Goal: Transaction & Acquisition: Purchase product/service

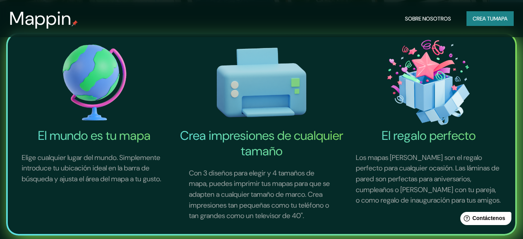
scroll to position [155, 0]
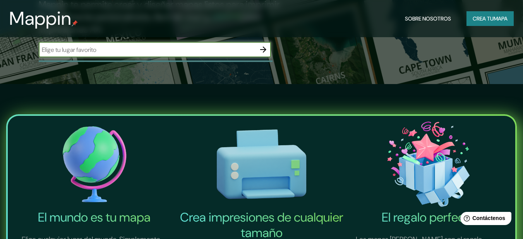
click at [113, 52] on input "text" at bounding box center [147, 49] width 217 height 9
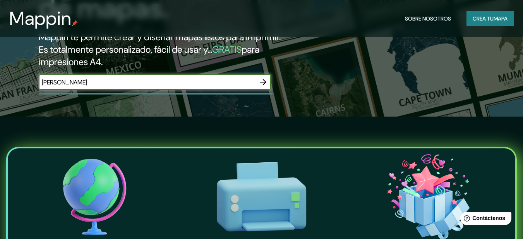
scroll to position [77, 0]
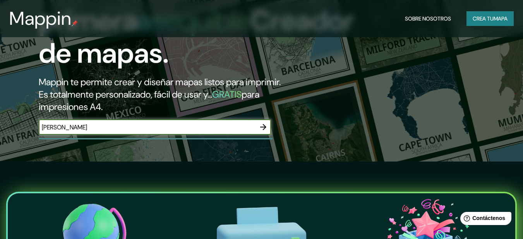
click at [69, 128] on input "[PERSON_NAME]" at bounding box center [147, 127] width 217 height 9
type input "[PERSON_NAME]"
click at [265, 128] on icon "button" at bounding box center [263, 127] width 6 height 6
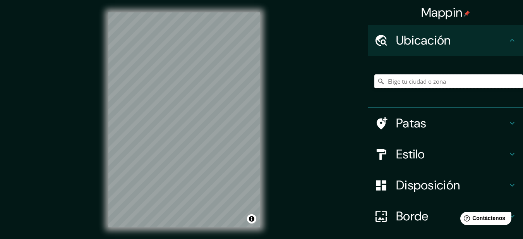
click at [444, 86] on input "Elige tu ciudad o zona" at bounding box center [448, 81] width 149 height 14
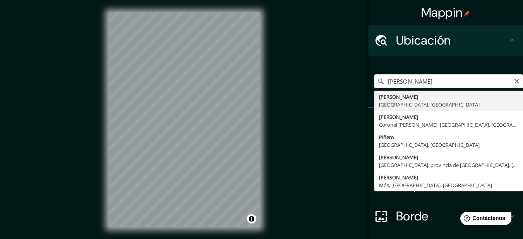
type input "[PERSON_NAME], [GEOGRAPHIC_DATA], [GEOGRAPHIC_DATA]"
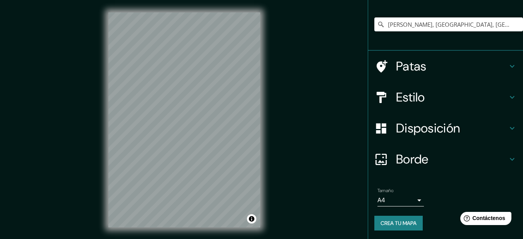
scroll to position [58, 0]
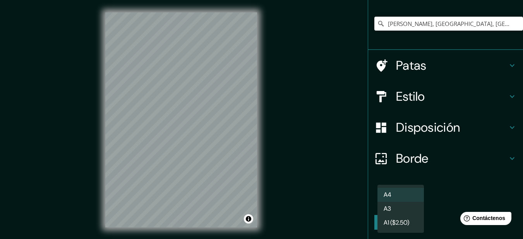
click at [400, 200] on body "Mappin Ubicación [PERSON_NAME], [GEOGRAPHIC_DATA], [GEOGRAPHIC_DATA] Patas Esti…" at bounding box center [261, 119] width 523 height 239
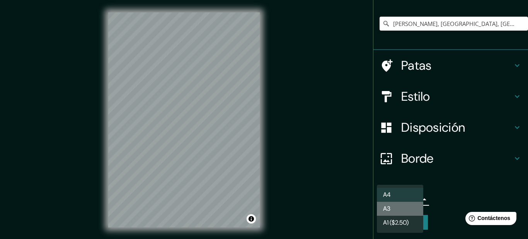
click at [394, 210] on li "A3" at bounding box center [400, 209] width 46 height 14
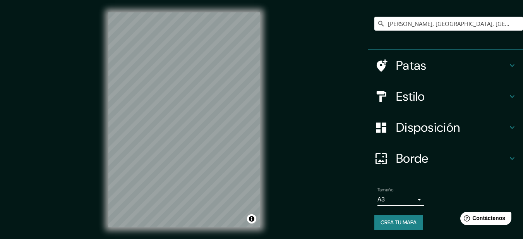
click at [410, 96] on font "Estilo" at bounding box center [410, 96] width 29 height 16
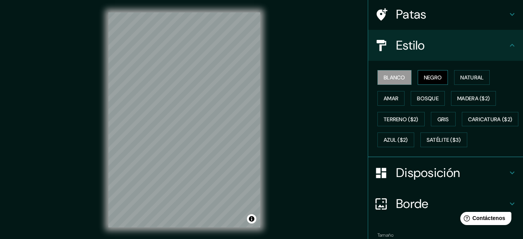
click at [425, 77] on font "Negro" at bounding box center [433, 77] width 18 height 7
click at [419, 96] on font "Bosque" at bounding box center [428, 98] width 22 height 7
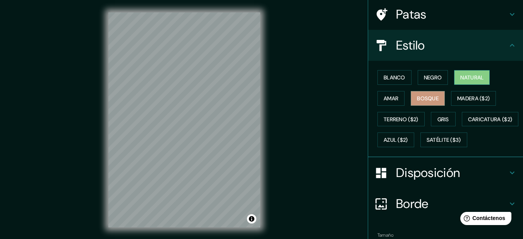
click at [460, 78] on font "Natural" at bounding box center [471, 77] width 23 height 7
click at [430, 118] on button "Gris" at bounding box center [442, 119] width 25 height 15
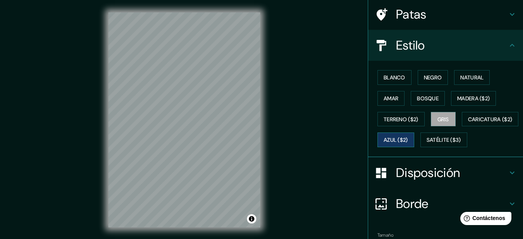
click at [408, 141] on font "Azul ($2)" at bounding box center [395, 140] width 24 height 7
click at [386, 73] on font "Blanco" at bounding box center [394, 77] width 22 height 10
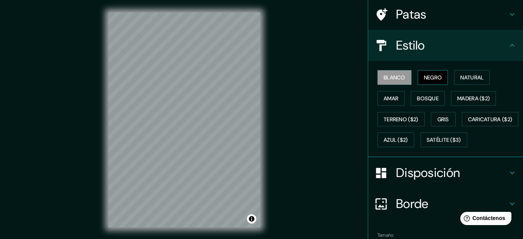
click at [436, 78] on font "Negro" at bounding box center [433, 77] width 18 height 7
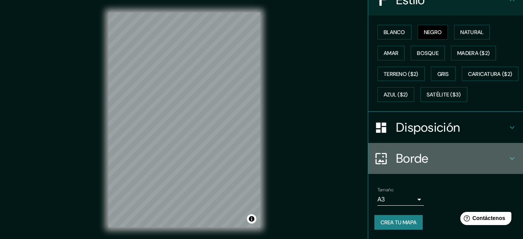
click at [410, 159] on font "Borde" at bounding box center [412, 158] width 32 height 16
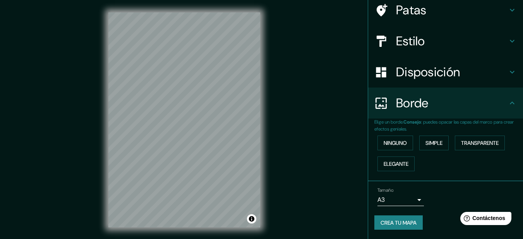
scroll to position [62, 0]
click at [440, 140] on button "Simple" at bounding box center [433, 142] width 29 height 15
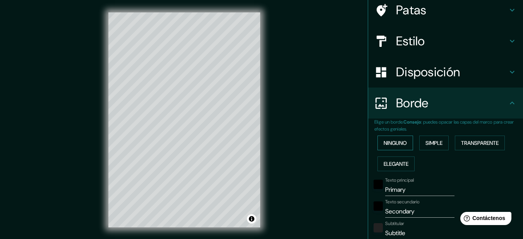
click at [396, 140] on font "Ninguno" at bounding box center [394, 142] width 23 height 7
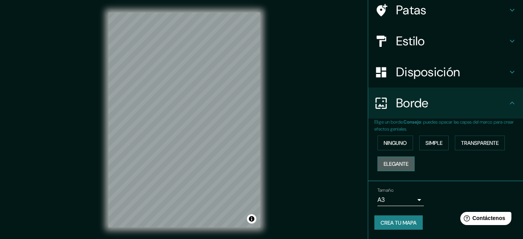
click at [396, 161] on font "Elegante" at bounding box center [395, 163] width 25 height 7
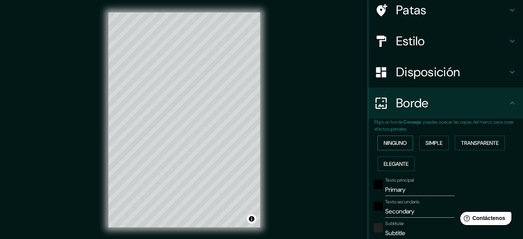
click at [392, 141] on font "Ninguno" at bounding box center [394, 142] width 23 height 7
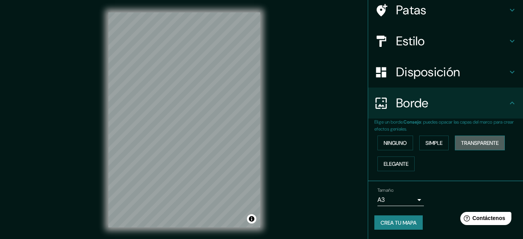
click at [473, 143] on font "Transparente" at bounding box center [480, 142] width 38 height 7
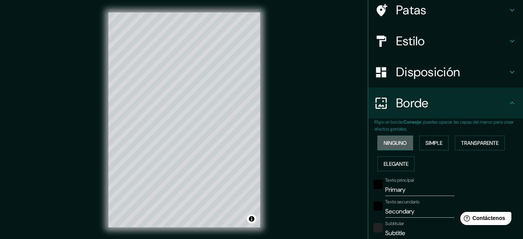
click at [406, 143] on button "Ninguno" at bounding box center [395, 142] width 36 height 15
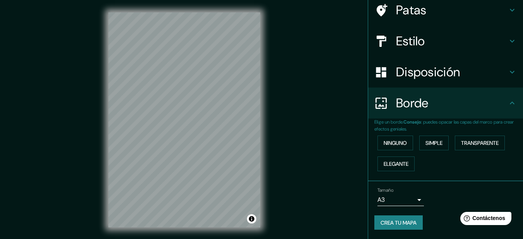
click at [405, 79] on font "Disposición" at bounding box center [428, 72] width 64 height 16
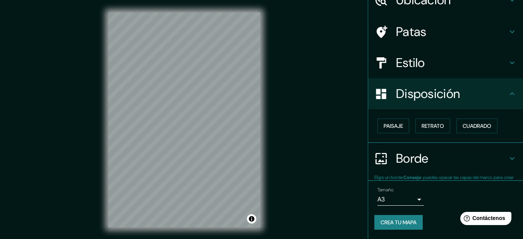
scroll to position [40, 0]
click at [441, 124] on button "Retrato" at bounding box center [432, 125] width 35 height 15
click at [391, 126] on font "Paisaje" at bounding box center [392, 125] width 19 height 7
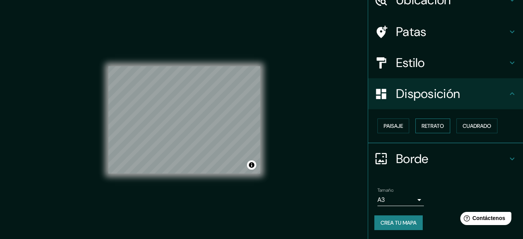
click at [429, 126] on font "Retrato" at bounding box center [432, 125] width 22 height 7
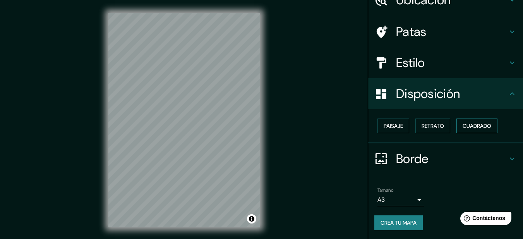
click at [470, 126] on font "Cuadrado" at bounding box center [476, 125] width 29 height 7
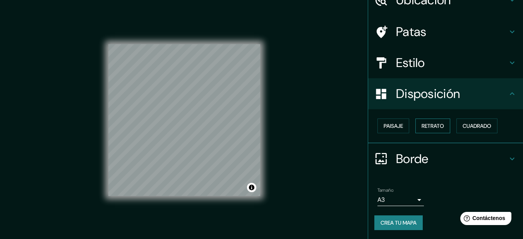
click at [427, 126] on font "Retrato" at bounding box center [432, 125] width 22 height 7
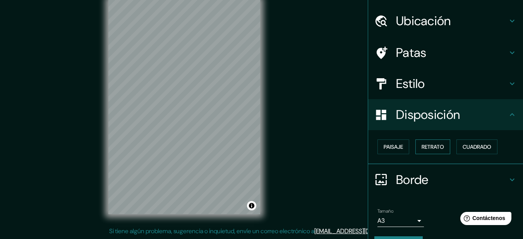
scroll to position [0, 0]
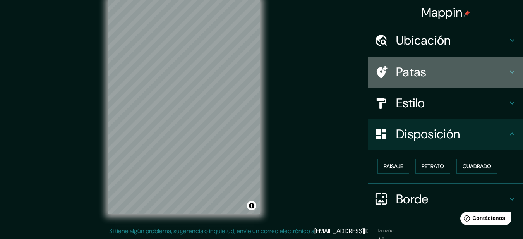
click at [414, 73] on font "Patas" at bounding box center [411, 72] width 31 height 16
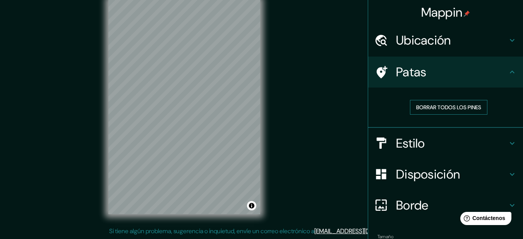
click at [433, 106] on font "Borrar todos los pines" at bounding box center [448, 107] width 65 height 7
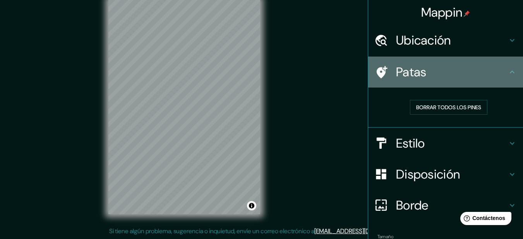
click at [400, 72] on font "Patas" at bounding box center [411, 72] width 31 height 16
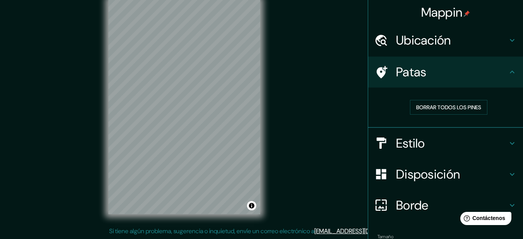
click at [402, 143] on font "Estilo" at bounding box center [410, 143] width 29 height 16
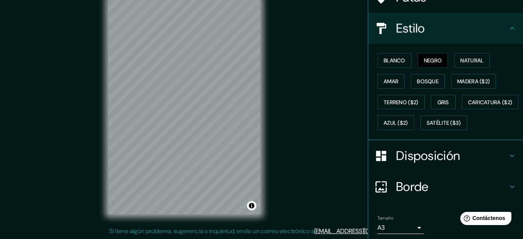
scroll to position [123, 0]
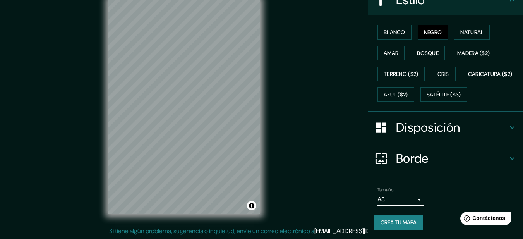
click at [391, 221] on font "Crea tu mapa" at bounding box center [398, 222] width 36 height 7
click at [410, 220] on font "Crea tu mapa" at bounding box center [398, 222] width 36 height 7
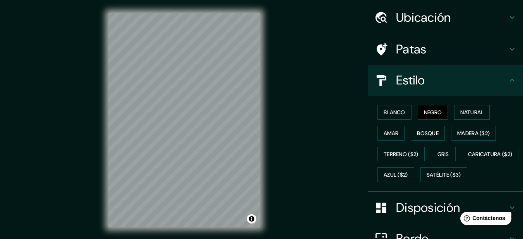
scroll to position [0, 0]
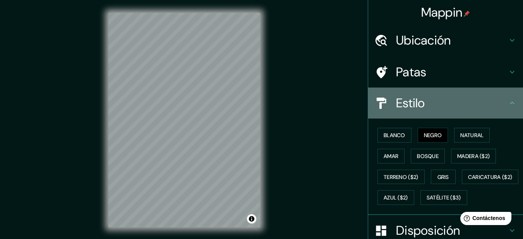
click at [401, 100] on font "Estilo" at bounding box center [410, 103] width 29 height 16
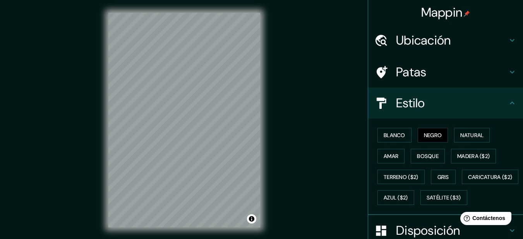
click at [509, 102] on icon at bounding box center [511, 102] width 5 height 3
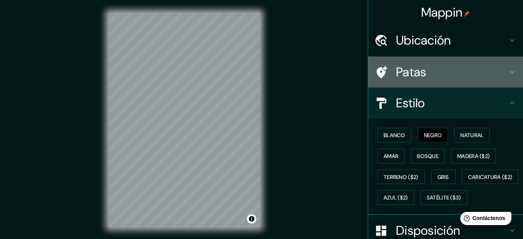
click at [509, 75] on icon at bounding box center [511, 71] width 9 height 9
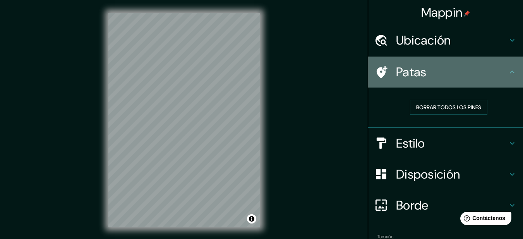
click at [509, 75] on icon at bounding box center [511, 71] width 9 height 9
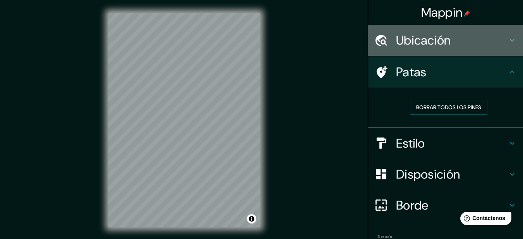
click at [507, 41] on icon at bounding box center [511, 40] width 9 height 9
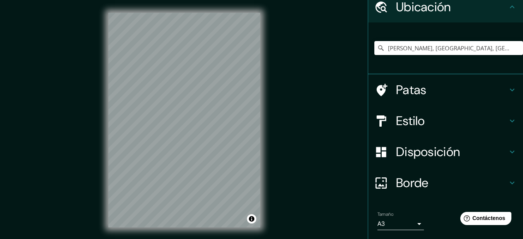
scroll to position [58, 0]
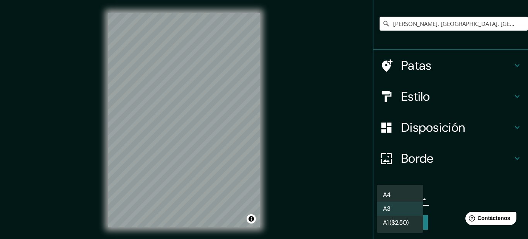
click at [415, 202] on body "Mappin Ubicación [PERSON_NAME], [GEOGRAPHIC_DATA], [GEOGRAPHIC_DATA] Patas Esti…" at bounding box center [264, 119] width 528 height 239
click at [398, 199] on li "A4" at bounding box center [400, 195] width 46 height 14
type input "single"
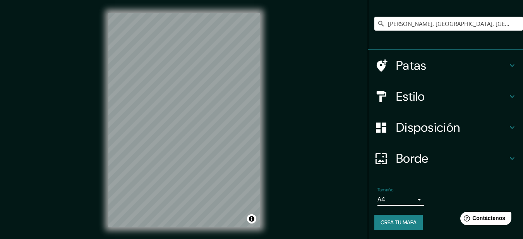
click at [399, 223] on font "Crea tu mapa" at bounding box center [398, 222] width 36 height 7
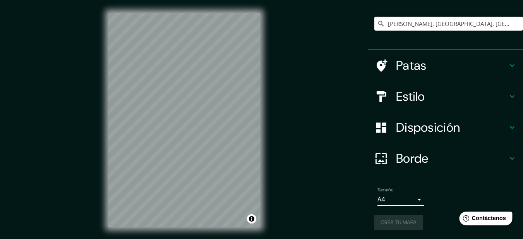
click at [482, 222] on div "Help Contáctenos" at bounding box center [485, 218] width 53 height 14
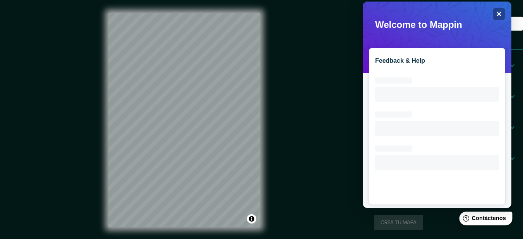
scroll to position [0, 0]
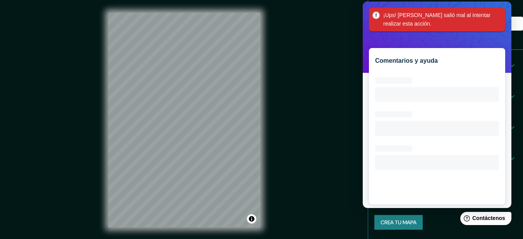
click at [343, 108] on div "Mappin Ubicación [PERSON_NAME], [GEOGRAPHIC_DATA], [GEOGRAPHIC_DATA] Patas Esti…" at bounding box center [261, 126] width 523 height 252
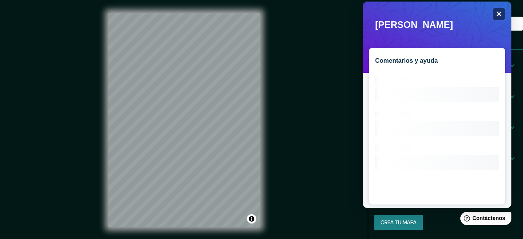
click at [497, 12] on icon "Cerca" at bounding box center [498, 14] width 5 height 5
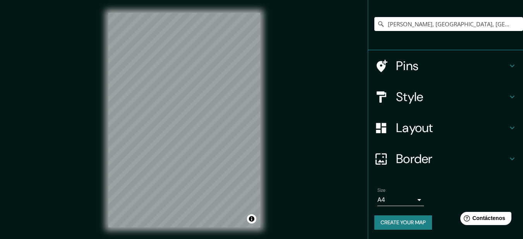
scroll to position [57, 0]
click at [409, 226] on button "Create your map" at bounding box center [403, 222] width 58 height 14
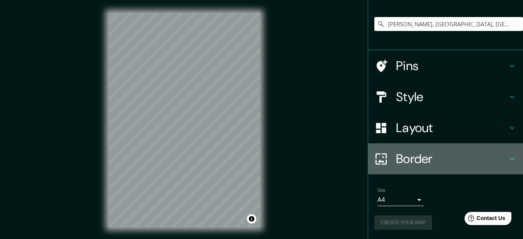
click at [396, 157] on h4 "Border" at bounding box center [451, 158] width 111 height 15
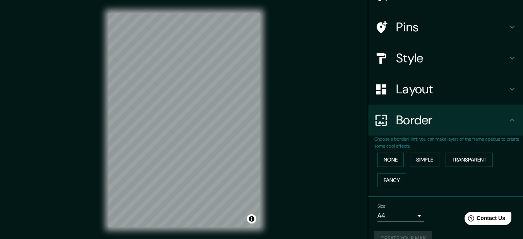
click at [400, 123] on h4 "Border" at bounding box center [451, 119] width 111 height 15
click at [386, 163] on button "None" at bounding box center [390, 159] width 26 height 14
click at [397, 181] on button "Fancy" at bounding box center [391, 180] width 29 height 14
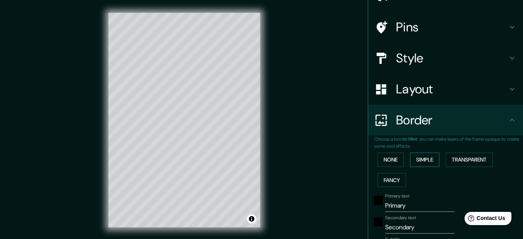
click at [412, 160] on button "Simple" at bounding box center [424, 159] width 29 height 14
click at [457, 161] on button "Transparent" at bounding box center [468, 159] width 47 height 14
click at [436, 161] on div "None Simple Transparent Fancy" at bounding box center [448, 169] width 149 height 41
click at [412, 165] on button "Simple" at bounding box center [424, 159] width 29 height 14
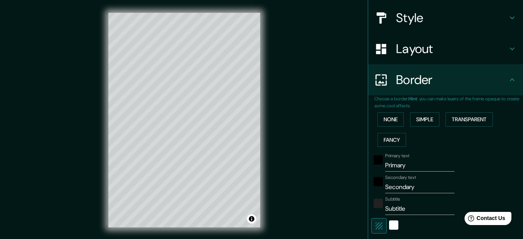
scroll to position [200, 0]
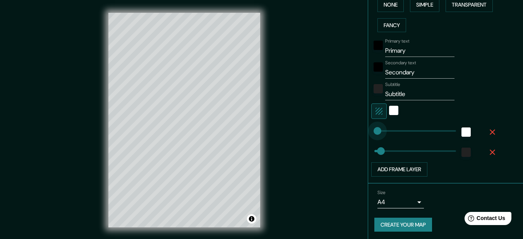
type input "0"
drag, startPoint x: 400, startPoint y: 131, endPoint x: 354, endPoint y: 135, distance: 46.2
type input "0"
drag, startPoint x: 373, startPoint y: 148, endPoint x: 360, endPoint y: 151, distance: 13.0
type input "0"
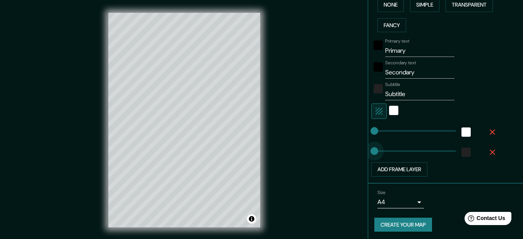
drag, startPoint x: 369, startPoint y: 152, endPoint x: 362, endPoint y: 149, distance: 7.6
click at [354, 149] on div "Mappin Location [GEOGRAPHIC_DATA], [GEOGRAPHIC_DATA], [GEOGRAPHIC_DATA] Pins St…" at bounding box center [261, 126] width 523 height 252
click at [487, 151] on icon "button" at bounding box center [491, 151] width 9 height 9
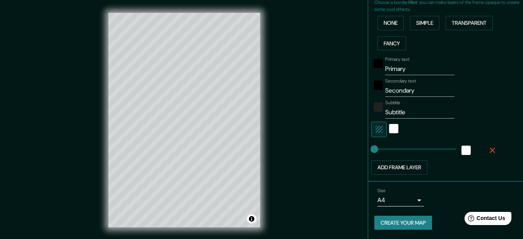
click at [489, 148] on icon "button" at bounding box center [491, 149] width 5 height 5
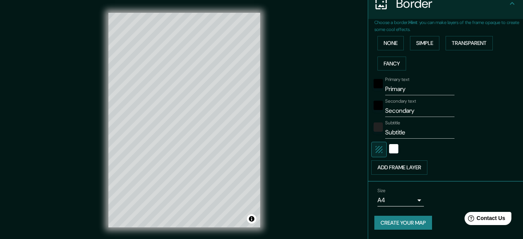
scroll to position [161, 0]
drag, startPoint x: 375, startPoint y: 136, endPoint x: 366, endPoint y: 137, distance: 8.9
click at [371, 137] on div "Subtitle Subtitle" at bounding box center [434, 129] width 127 height 19
drag, startPoint x: 420, startPoint y: 114, endPoint x: 357, endPoint y: 114, distance: 62.3
click at [357, 114] on div "Mappin Location [GEOGRAPHIC_DATA], [GEOGRAPHIC_DATA], [GEOGRAPHIC_DATA] Pins St…" at bounding box center [261, 126] width 523 height 252
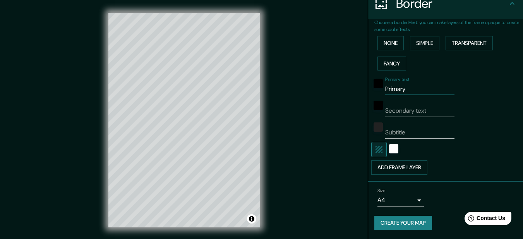
drag, startPoint x: 396, startPoint y: 92, endPoint x: 368, endPoint y: 99, distance: 28.7
click at [374, 99] on div "Primary text Primary Secondary text Subtitle Add frame layer" at bounding box center [436, 123] width 124 height 101
click at [391, 147] on div "white" at bounding box center [393, 148] width 9 height 9
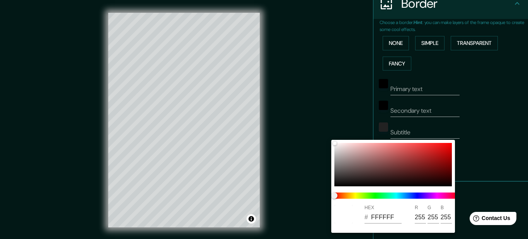
click at [335, 123] on div at bounding box center [264, 119] width 528 height 239
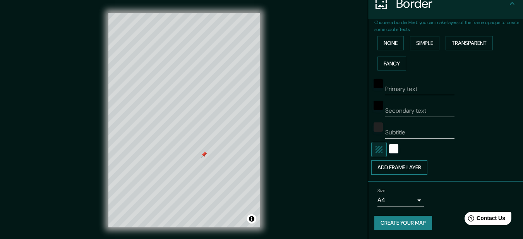
click at [395, 169] on button "Add frame layer" at bounding box center [399, 167] width 56 height 14
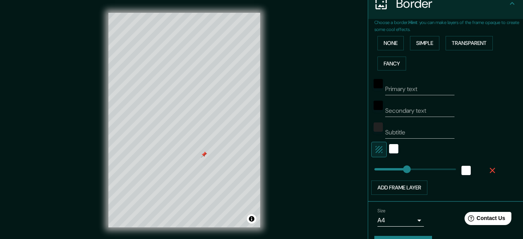
type input "157"
click at [487, 168] on icon "button" at bounding box center [491, 170] width 9 height 9
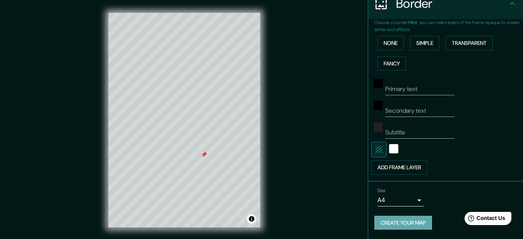
click at [398, 220] on button "Create your map" at bounding box center [403, 222] width 58 height 14
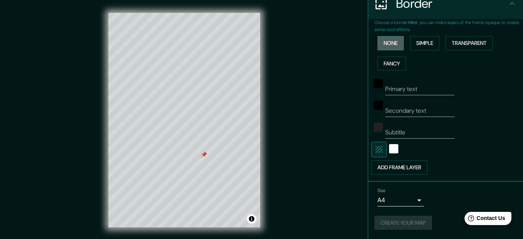
click at [384, 40] on button "None" at bounding box center [390, 43] width 26 height 14
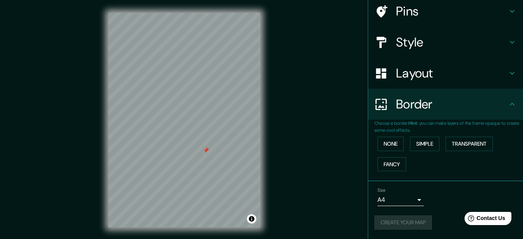
scroll to position [0, 0]
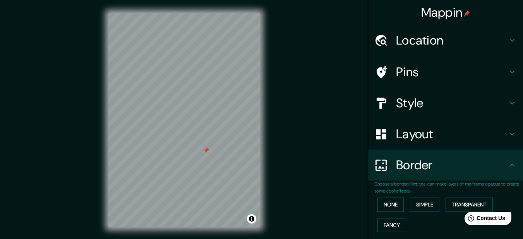
click at [446, 21] on div "Mappin" at bounding box center [445, 12] width 155 height 25
click at [447, 16] on h4 "Mappin" at bounding box center [445, 12] width 49 height 15
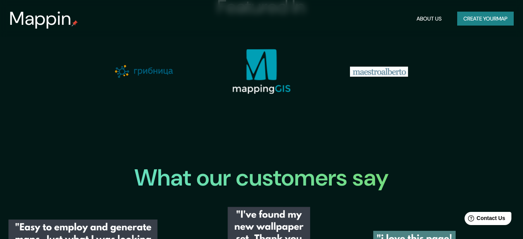
scroll to position [578, 0]
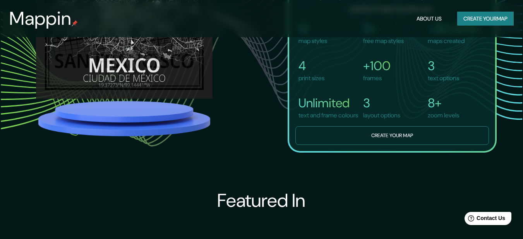
click at [357, 145] on button "Create your map" at bounding box center [391, 135] width 193 height 19
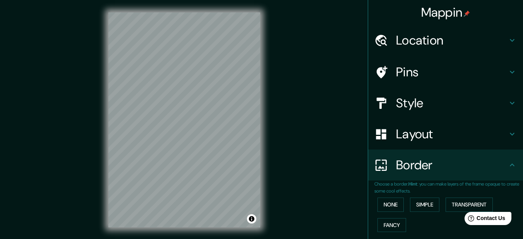
click at [415, 49] on div "Location" at bounding box center [445, 40] width 155 height 31
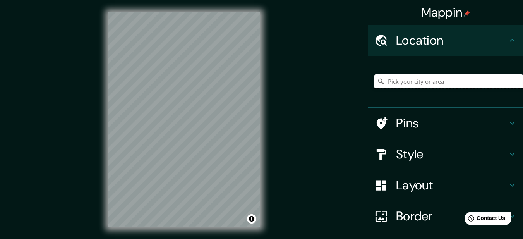
click at [411, 84] on input "Pick your city or area" at bounding box center [448, 81] width 149 height 14
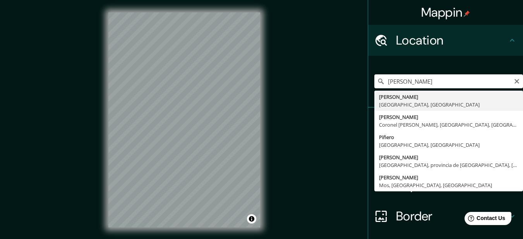
type input "[PERSON_NAME], [GEOGRAPHIC_DATA], [GEOGRAPHIC_DATA]"
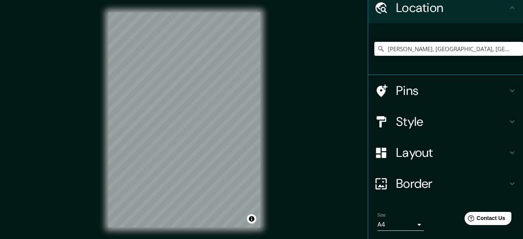
scroll to position [57, 0]
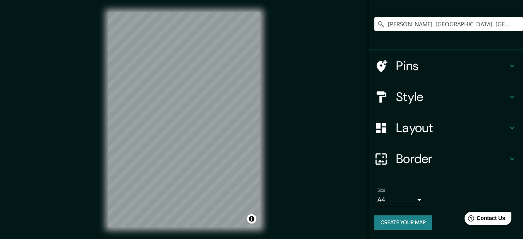
click at [401, 219] on button "Create your map" at bounding box center [403, 222] width 58 height 14
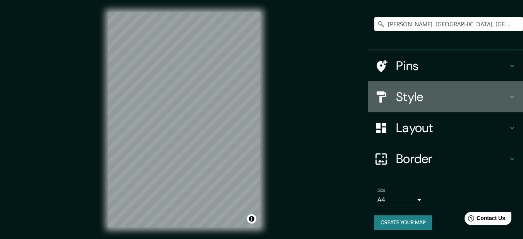
click at [407, 92] on h4 "Style" at bounding box center [451, 96] width 111 height 15
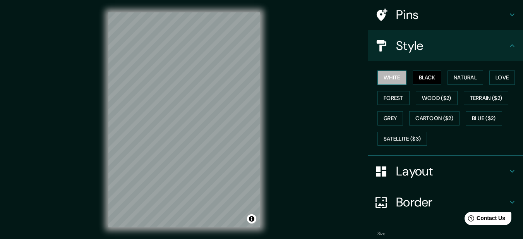
click at [390, 82] on button "White" at bounding box center [391, 77] width 29 height 14
click at [386, 121] on button "Grey" at bounding box center [390, 118] width 26 height 14
click at [388, 82] on button "White" at bounding box center [391, 77] width 29 height 14
click at [385, 102] on button "Forest" at bounding box center [393, 98] width 32 height 14
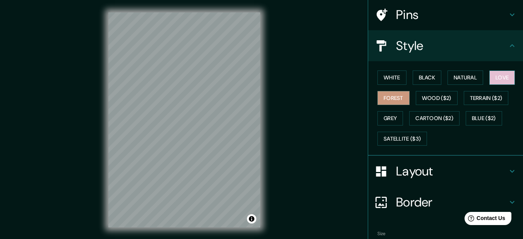
click at [509, 78] on button "Love" at bounding box center [502, 77] width 26 height 14
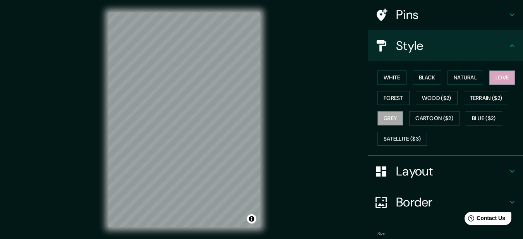
click at [381, 119] on button "Grey" at bounding box center [390, 118] width 26 height 14
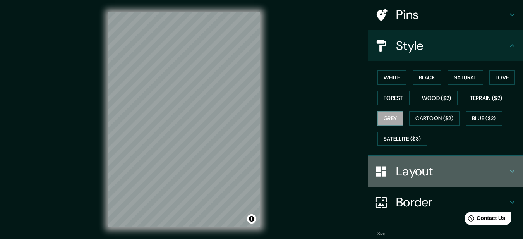
click at [405, 171] on h4 "Layout" at bounding box center [451, 170] width 111 height 15
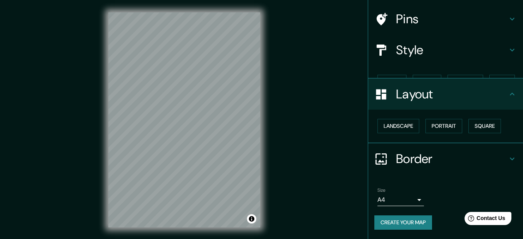
scroll to position [39, 0]
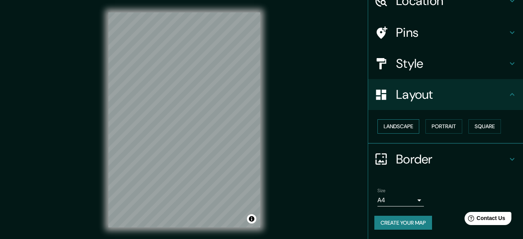
click at [398, 125] on button "Landscape" at bounding box center [398, 126] width 42 height 14
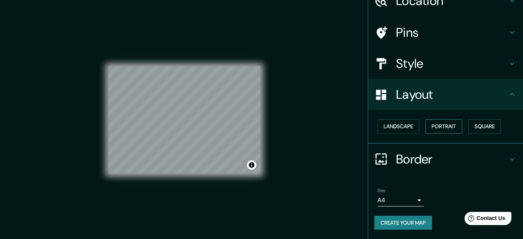
click at [439, 128] on button "Portrait" at bounding box center [443, 126] width 37 height 14
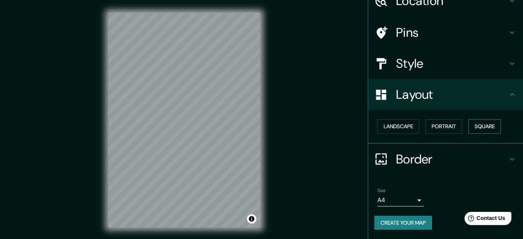
click at [470, 127] on button "Square" at bounding box center [484, 126] width 32 height 14
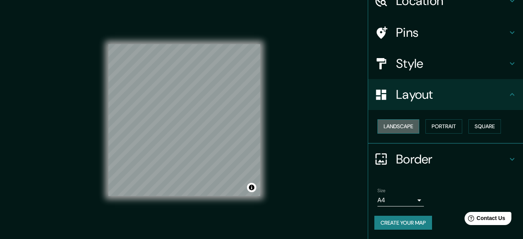
click at [405, 127] on button "Landscape" at bounding box center [398, 126] width 42 height 14
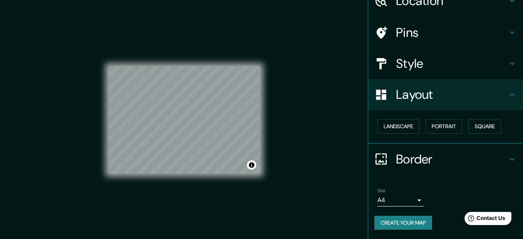
click at [402, 100] on h4 "Layout" at bounding box center [451, 94] width 111 height 15
click at [400, 62] on h4 "Style" at bounding box center [451, 63] width 111 height 15
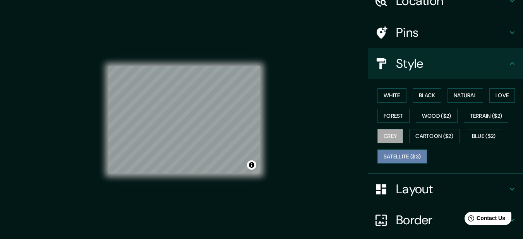
click at [403, 156] on button "Satellite ($3)" at bounding box center [402, 156] width 50 height 14
click at [347, 38] on div "Mappin Location [GEOGRAPHIC_DATA], [GEOGRAPHIC_DATA], [GEOGRAPHIC_DATA] Pins St…" at bounding box center [261, 126] width 523 height 252
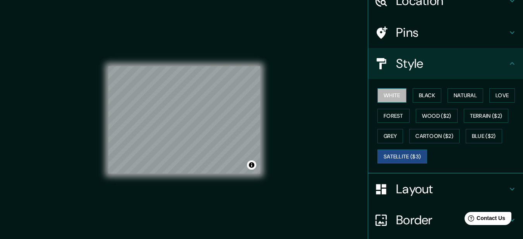
click at [391, 102] on button "White" at bounding box center [391, 95] width 29 height 14
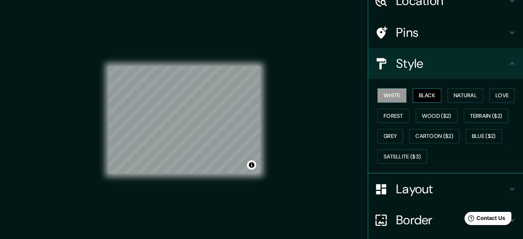
click at [417, 96] on button "Black" at bounding box center [426, 95] width 29 height 14
click at [453, 93] on button "Natural" at bounding box center [465, 95] width 36 height 14
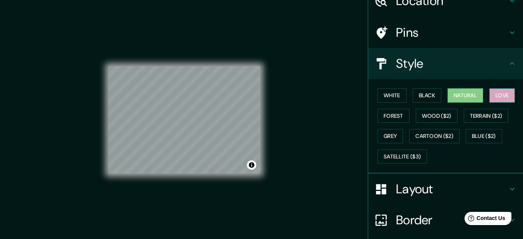
click at [493, 96] on button "Love" at bounding box center [502, 95] width 26 height 14
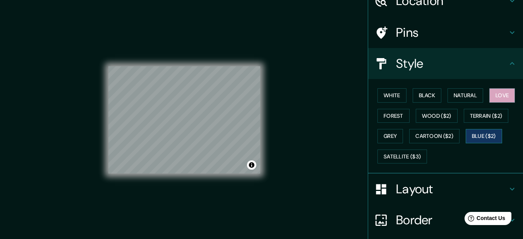
click at [468, 141] on button "Blue ($2)" at bounding box center [483, 136] width 36 height 14
click at [390, 132] on button "Grey" at bounding box center [390, 136] width 26 height 14
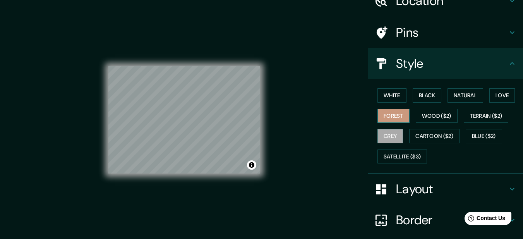
click at [386, 114] on button "Forest" at bounding box center [393, 116] width 32 height 14
click at [415, 114] on button "Wood ($2)" at bounding box center [436, 116] width 42 height 14
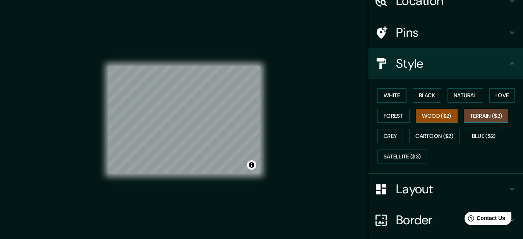
click at [475, 114] on button "Terrain ($2)" at bounding box center [485, 116] width 45 height 14
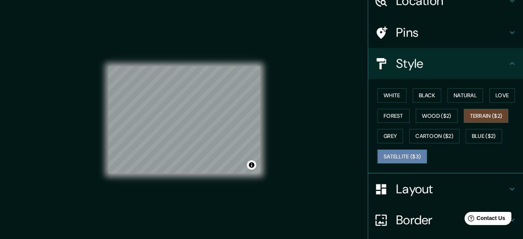
click at [390, 151] on button "Satellite ($3)" at bounding box center [402, 156] width 50 height 14
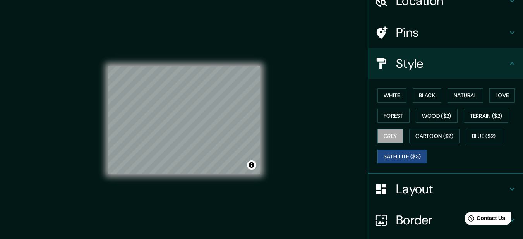
click at [377, 140] on button "Grey" at bounding box center [390, 136] width 26 height 14
